Goal: Task Accomplishment & Management: Manage account settings

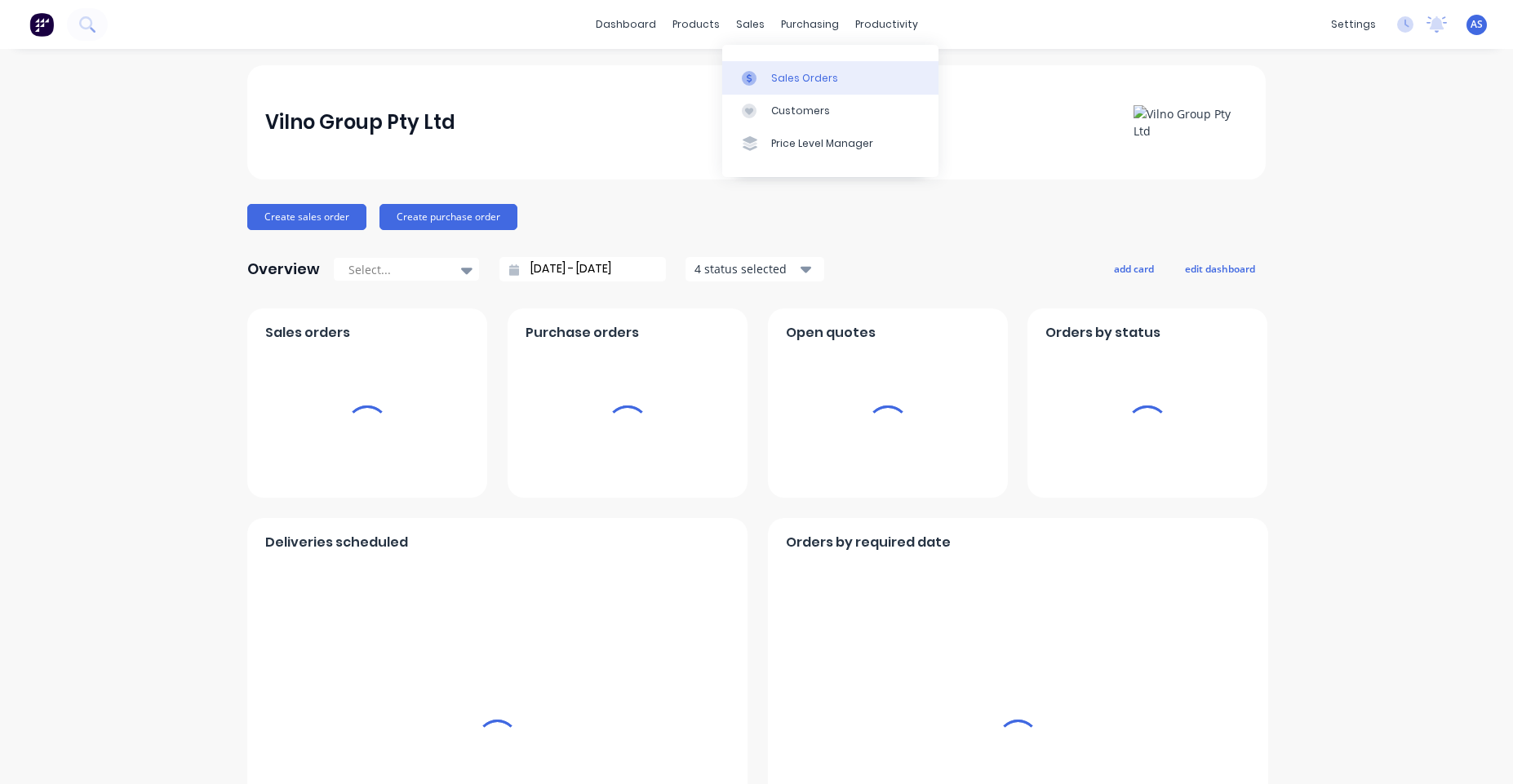
click at [781, 82] on div "Sales Orders" at bounding box center [804, 78] width 67 height 15
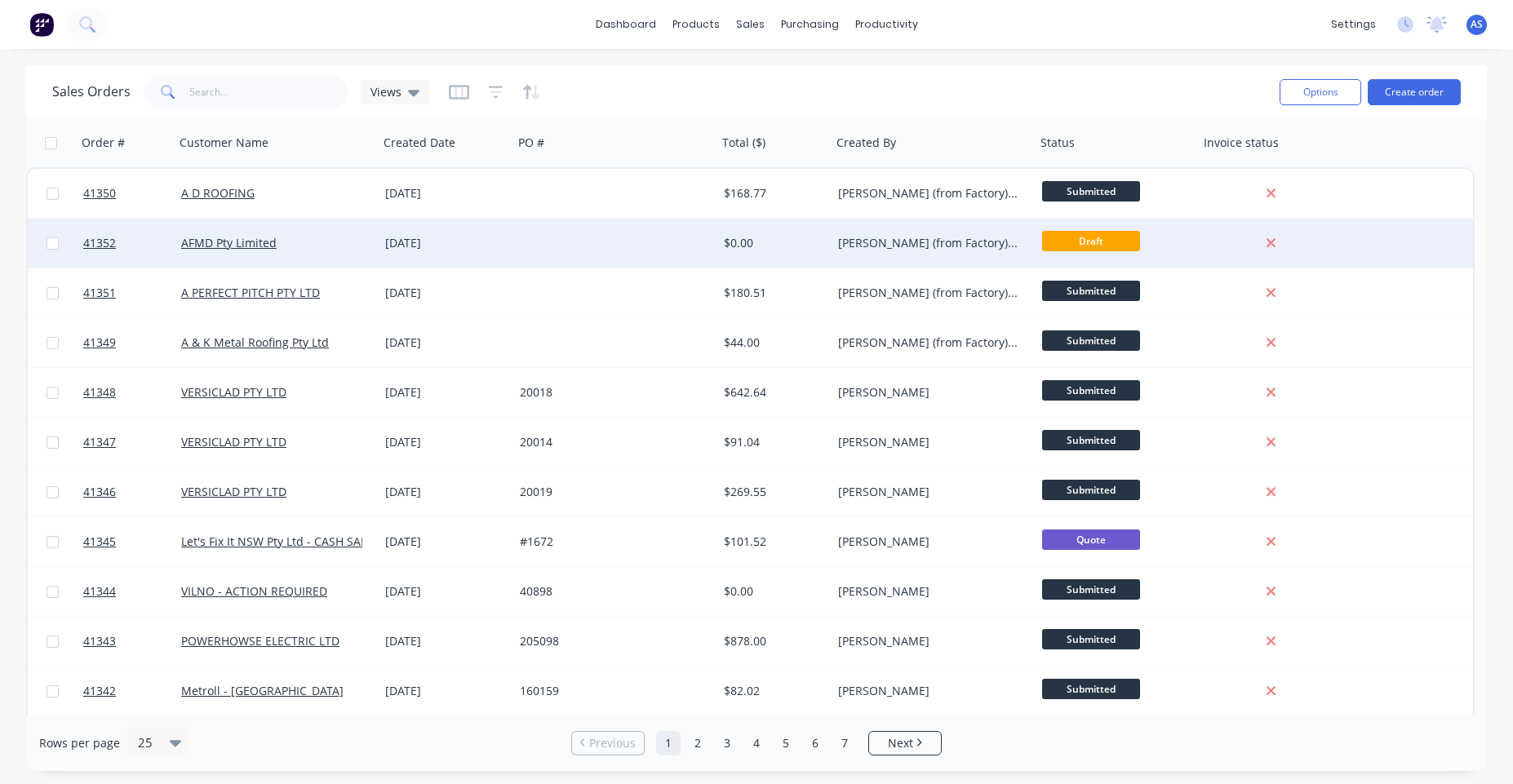
click at [841, 246] on div "Angelo (from Factory) Salvador" at bounding box center [928, 243] width 181 height 16
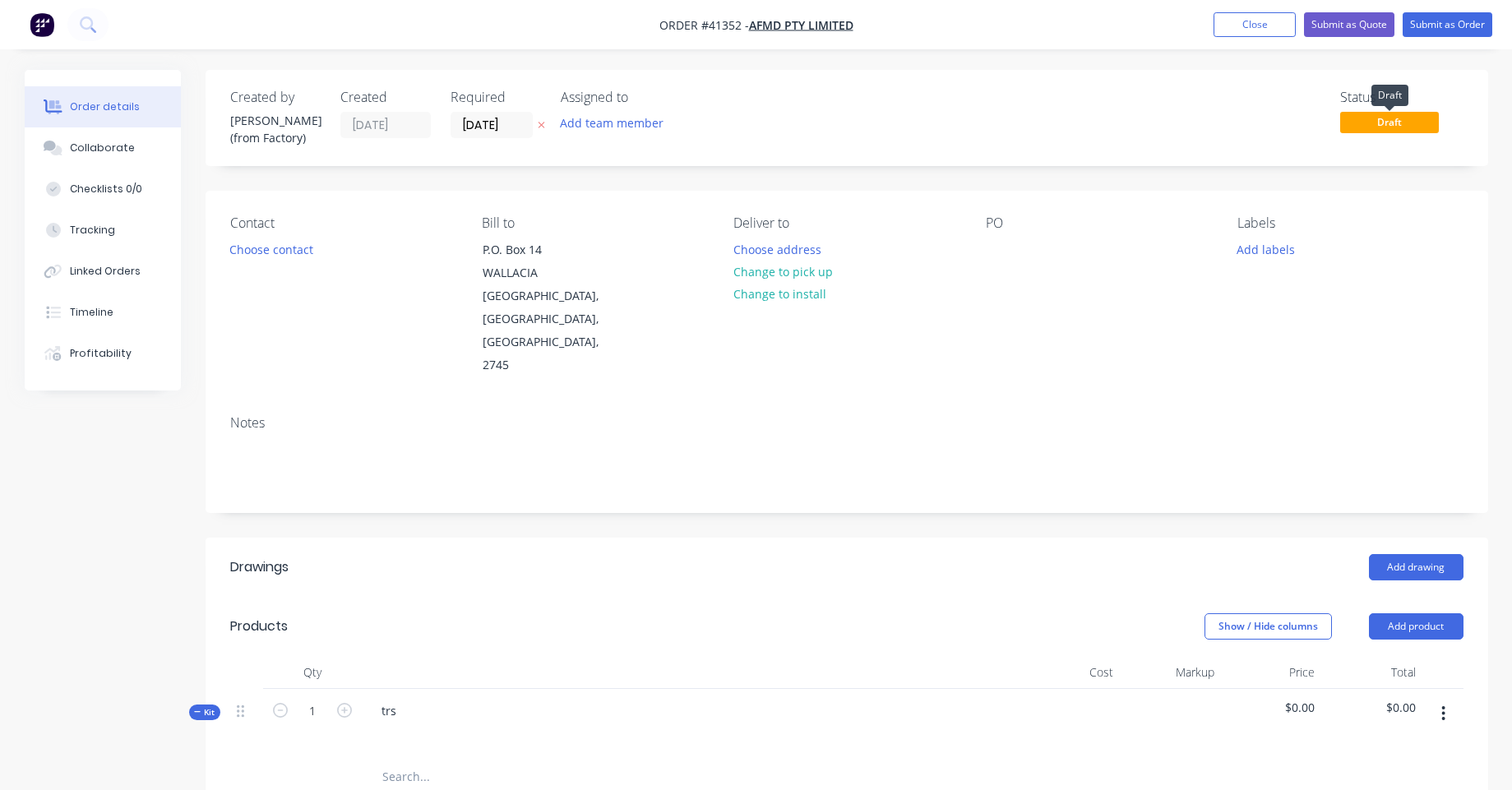
click at [1365, 122] on span "Draft" at bounding box center [1389, 122] width 99 height 20
click at [1364, 114] on span "Draft" at bounding box center [1389, 122] width 99 height 20
click at [1390, 121] on span "Draft" at bounding box center [1389, 122] width 99 height 20
